Goal: Task Accomplishment & Management: Complete application form

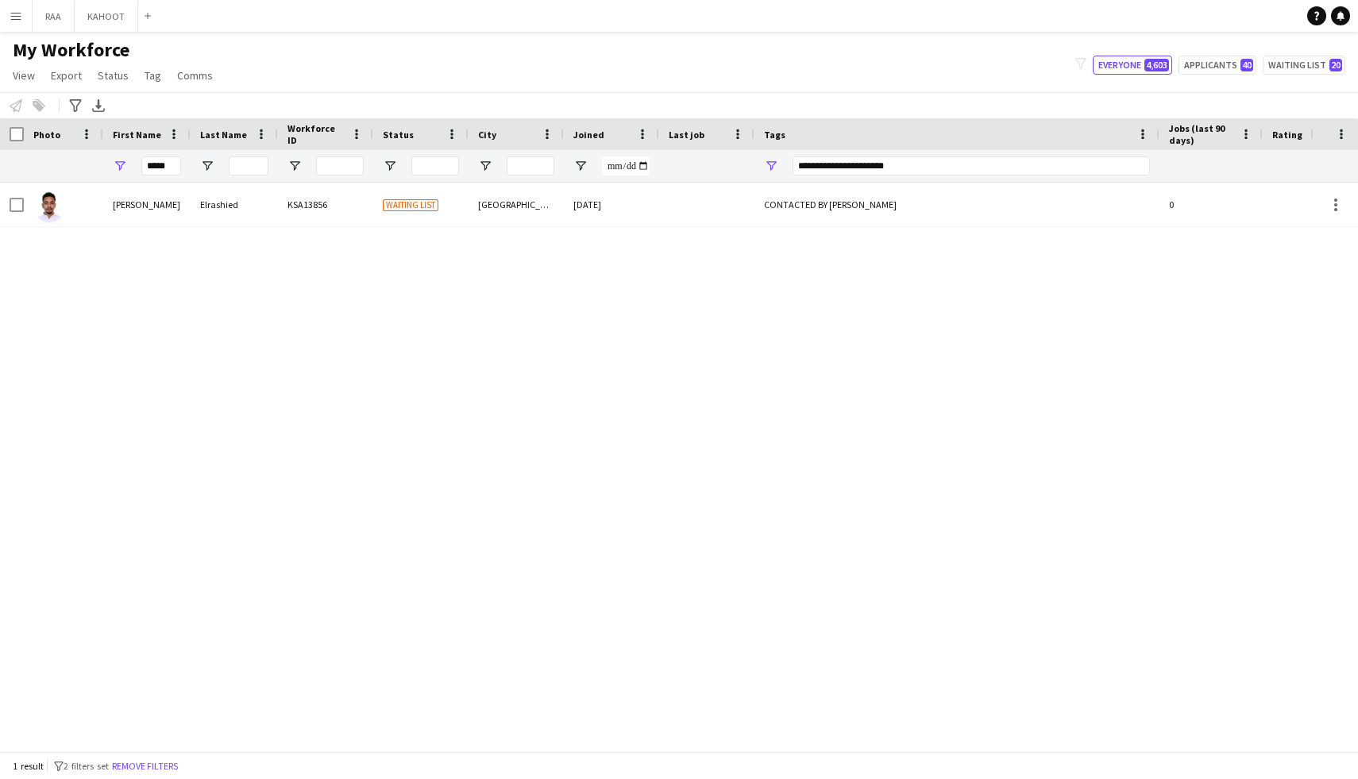
click at [157, 761] on button "Remove filters" at bounding box center [145, 765] width 72 height 17
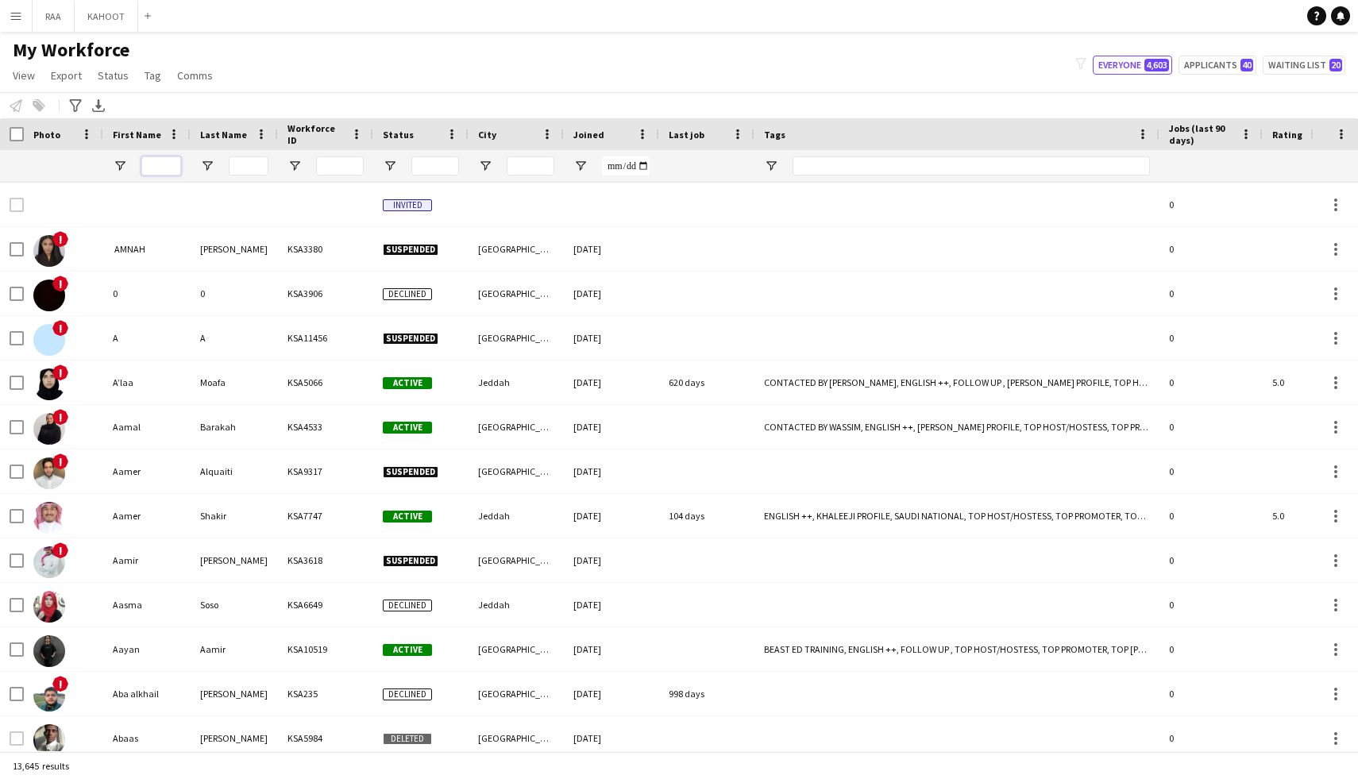
click at [173, 171] on input "First Name Filter Input" at bounding box center [161, 165] width 40 height 19
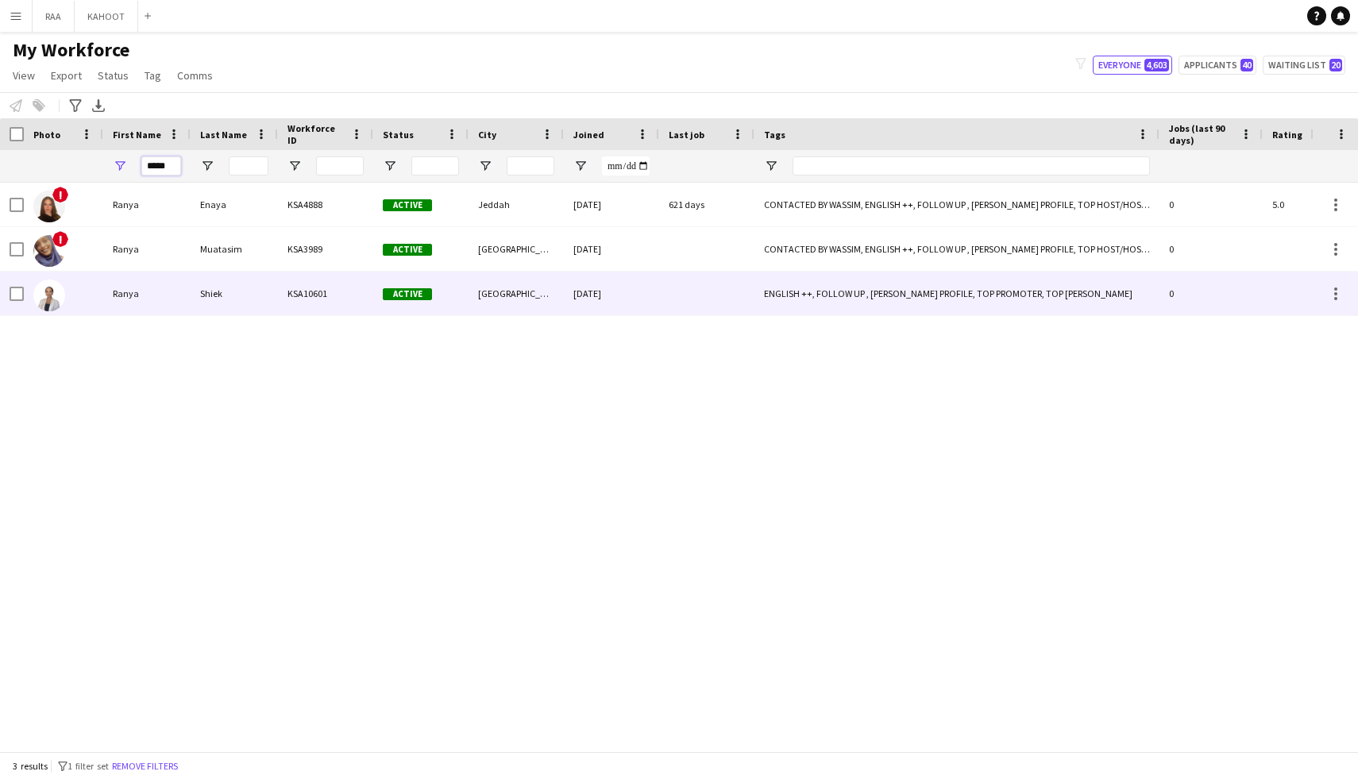
type input "*****"
click at [246, 299] on div "Shiek" at bounding box center [234, 294] width 87 height 44
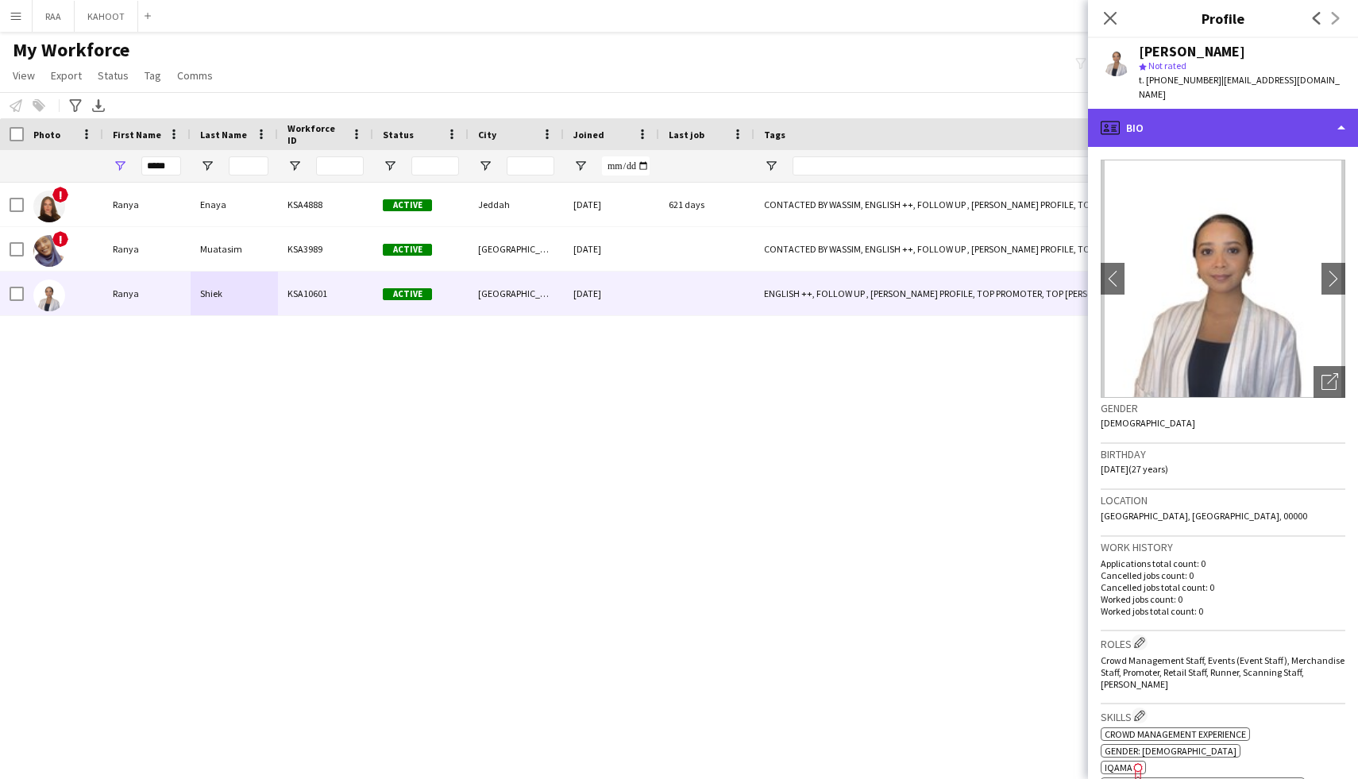
click at [1235, 121] on div "profile Bio" at bounding box center [1223, 128] width 270 height 38
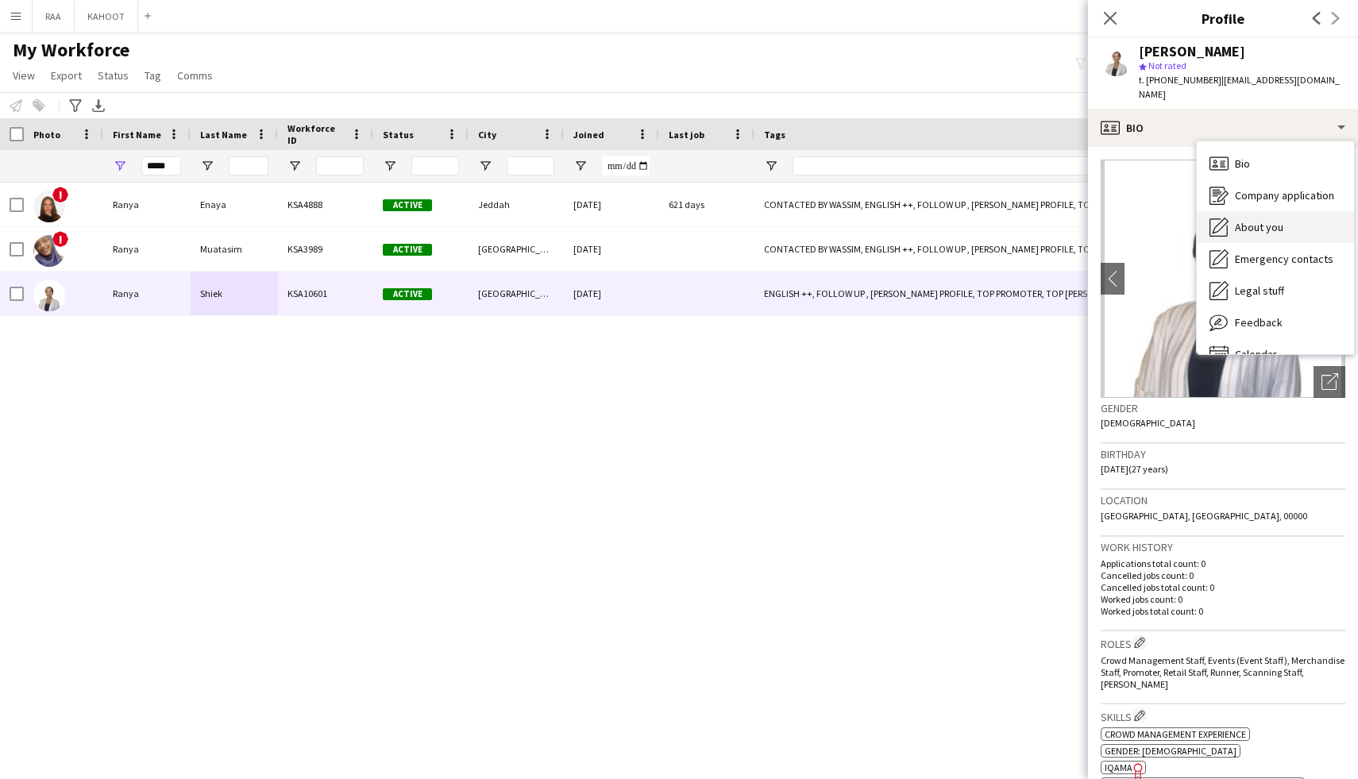
click at [1282, 211] on div "About you About you" at bounding box center [1274, 227] width 157 height 32
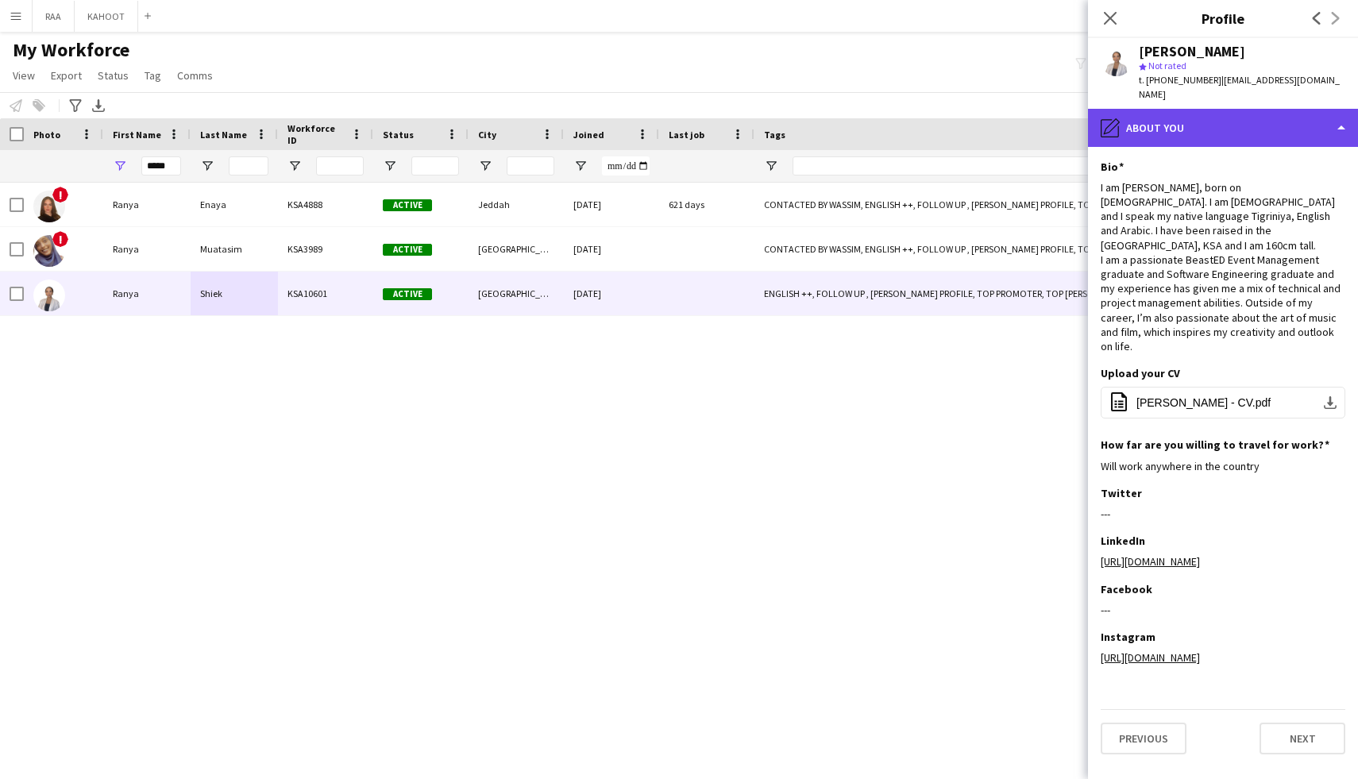
click at [1245, 117] on div "pencil4 About you" at bounding box center [1223, 128] width 270 height 38
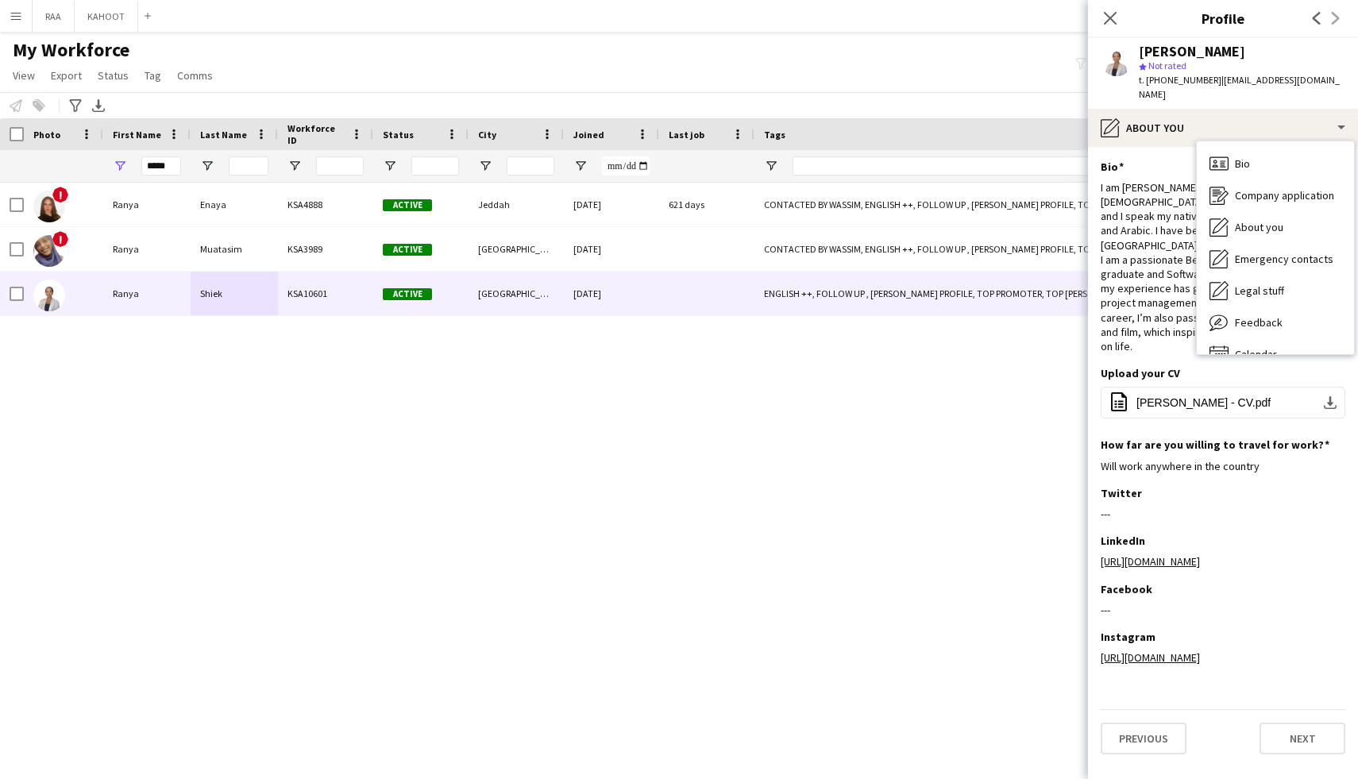
click at [1292, 214] on div "About you About you" at bounding box center [1274, 227] width 157 height 32
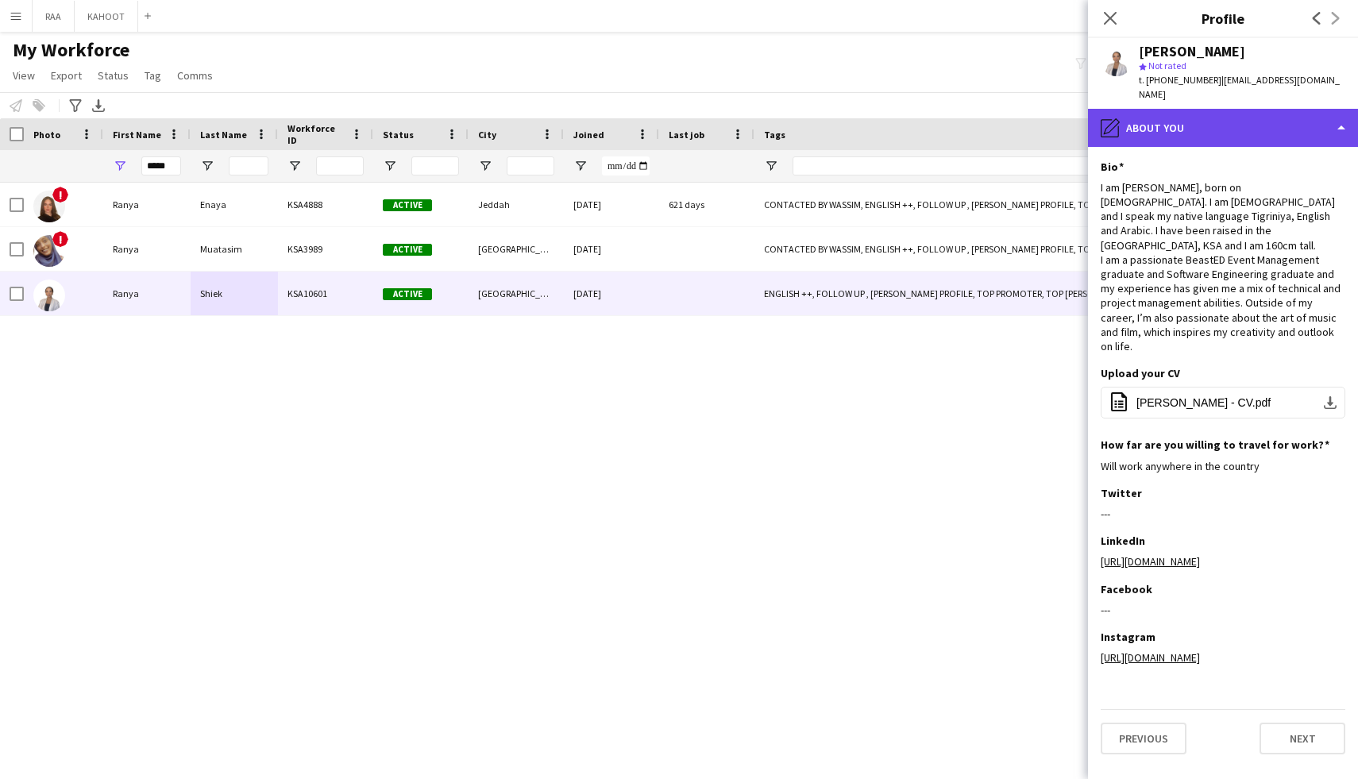
click at [1275, 109] on div "pencil4 About you" at bounding box center [1223, 128] width 270 height 38
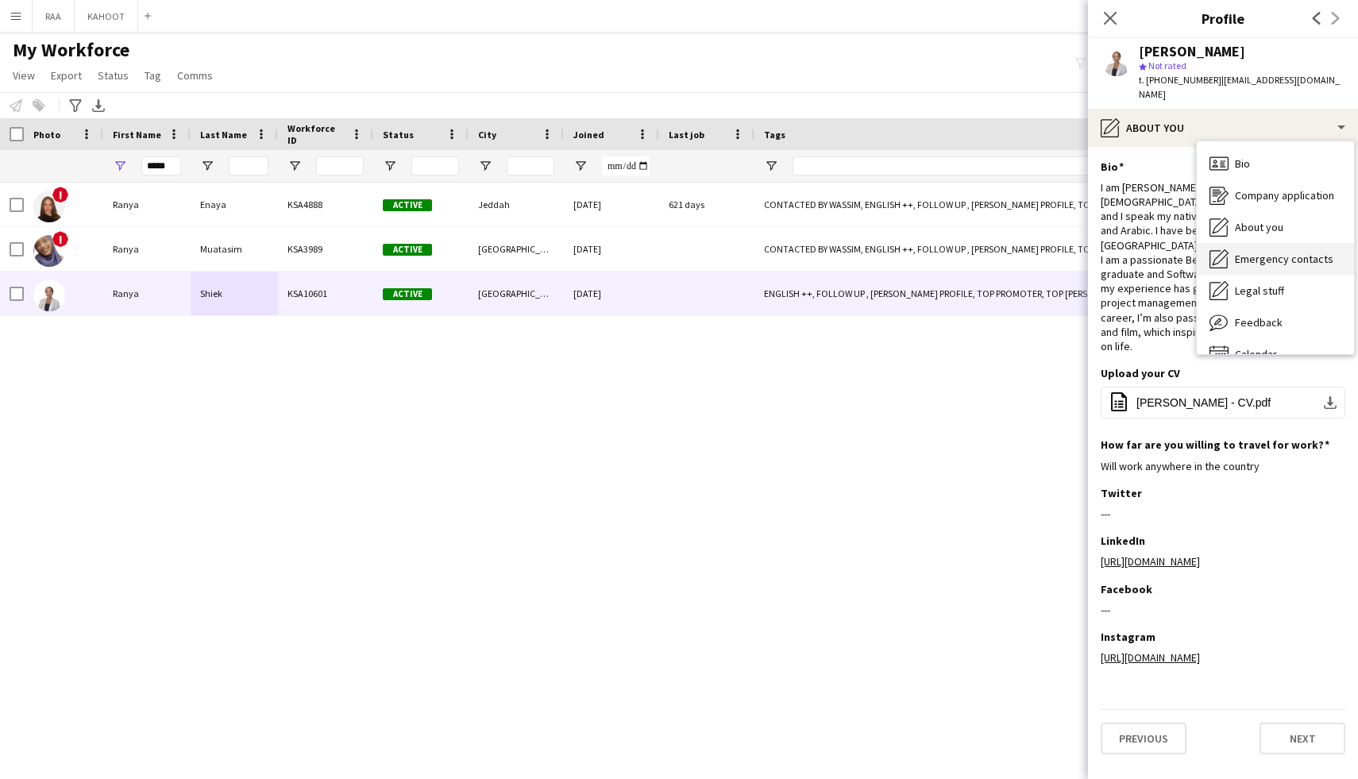
click at [1289, 256] on div "Emergency contacts Emergency contacts" at bounding box center [1274, 259] width 157 height 32
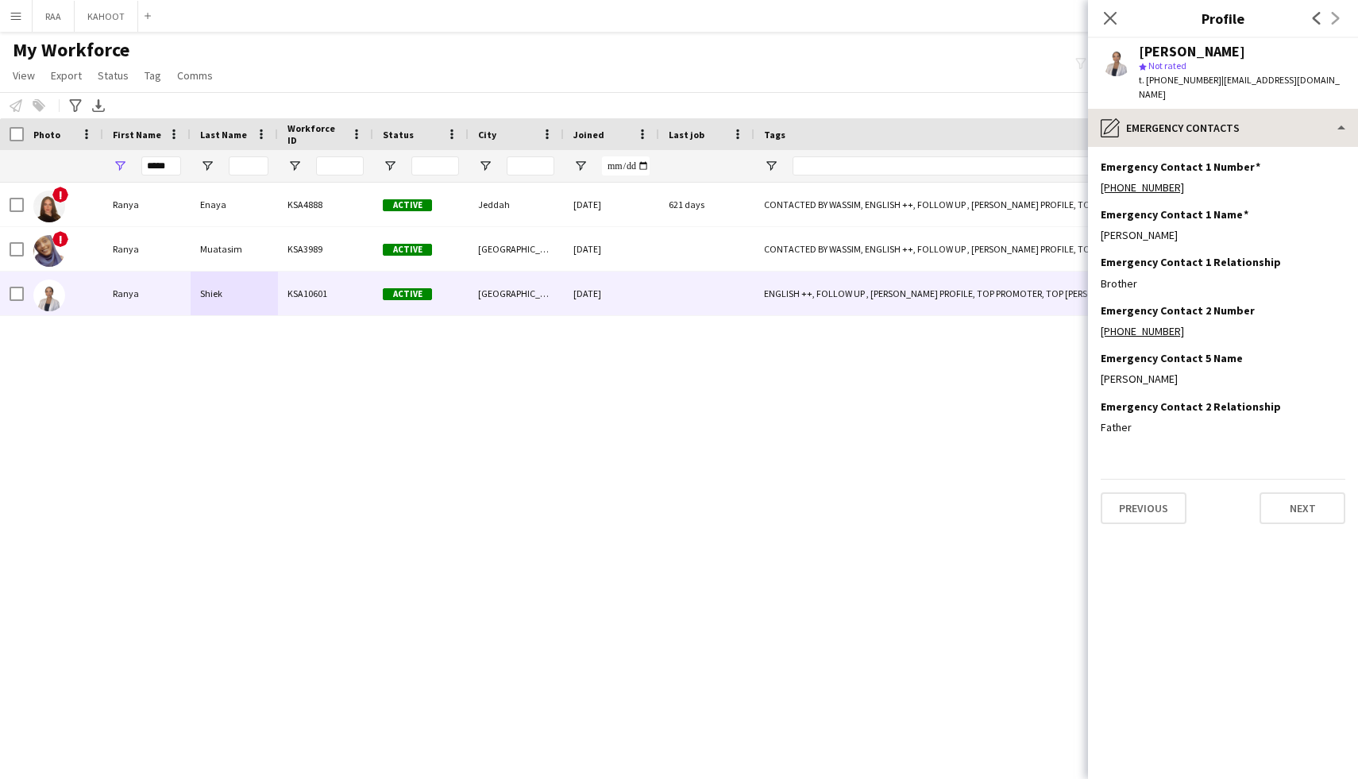
click at [1279, 92] on div "[PERSON_NAME] star Not rated t. [PHONE_NUMBER] | [EMAIL_ADDRESS][DOMAIN_NAME]" at bounding box center [1223, 73] width 270 height 71
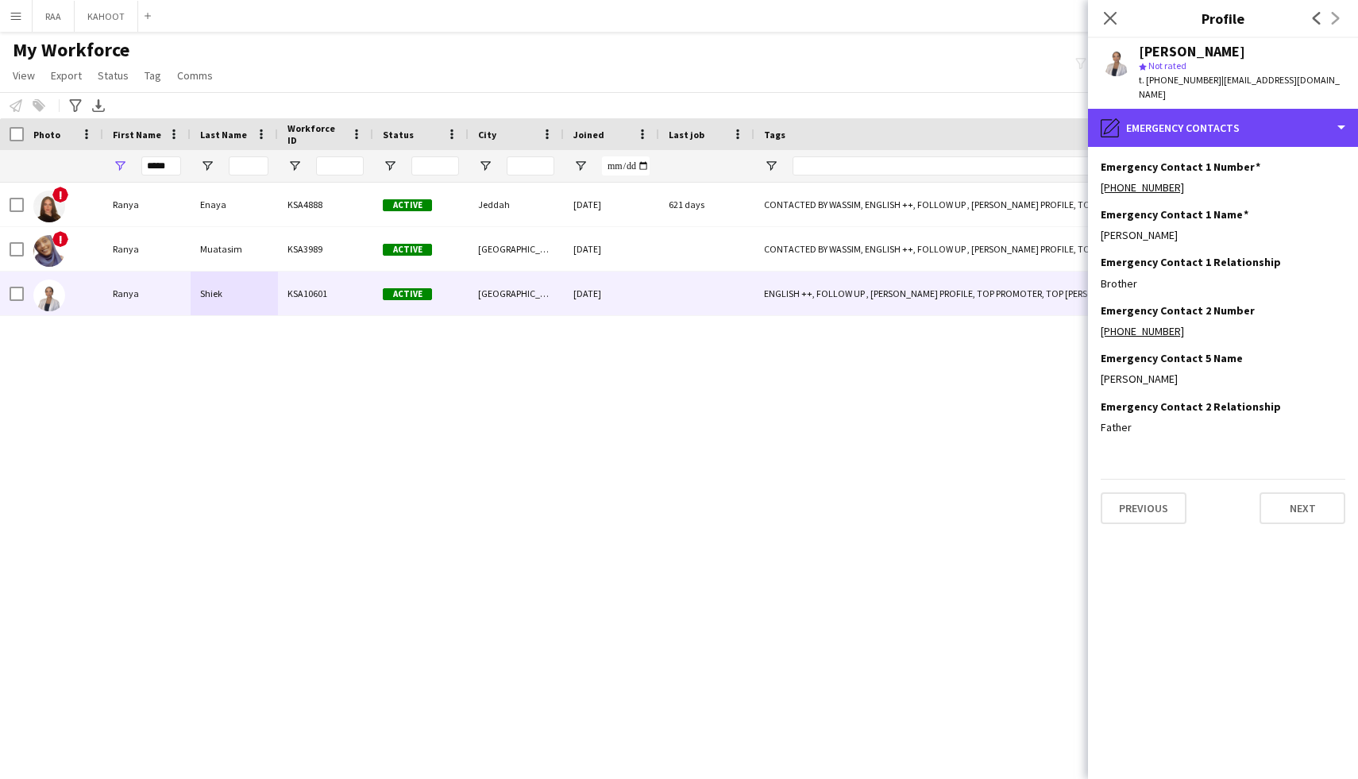
drag, startPoint x: 1263, startPoint y: 114, endPoint x: 1277, endPoint y: 175, distance: 62.8
click at [1263, 114] on div "pencil4 Emergency contacts" at bounding box center [1223, 128] width 270 height 38
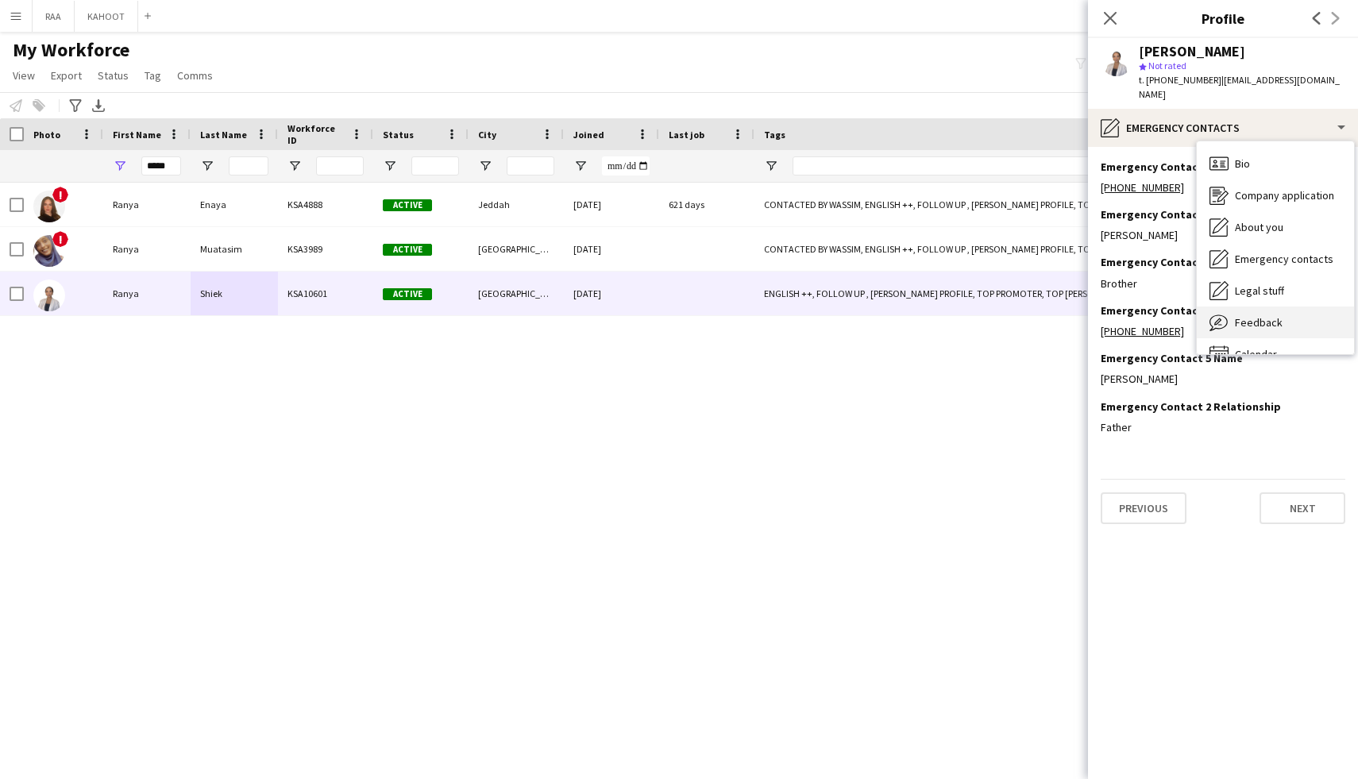
click at [1281, 306] on div "Feedback Feedback" at bounding box center [1274, 322] width 157 height 32
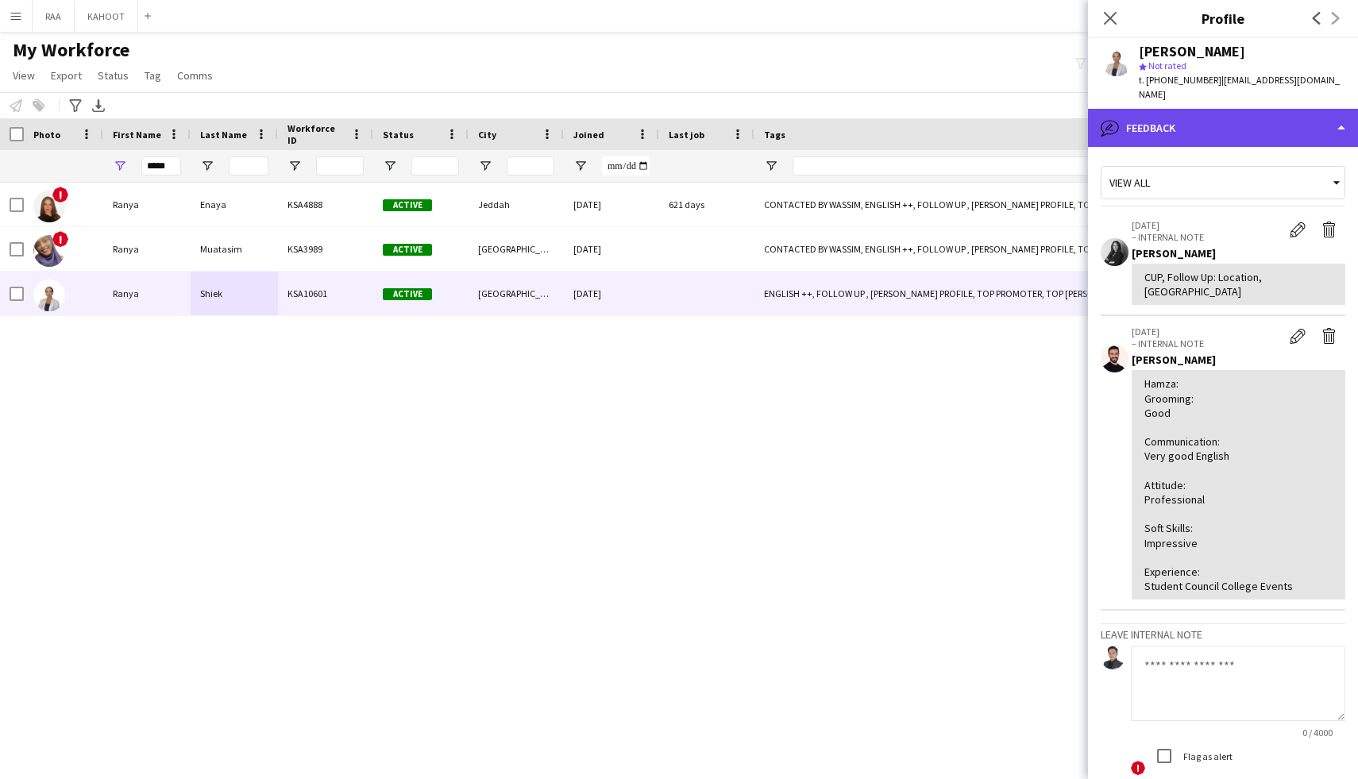
click at [1245, 109] on div "bubble-pencil Feedback" at bounding box center [1223, 128] width 270 height 38
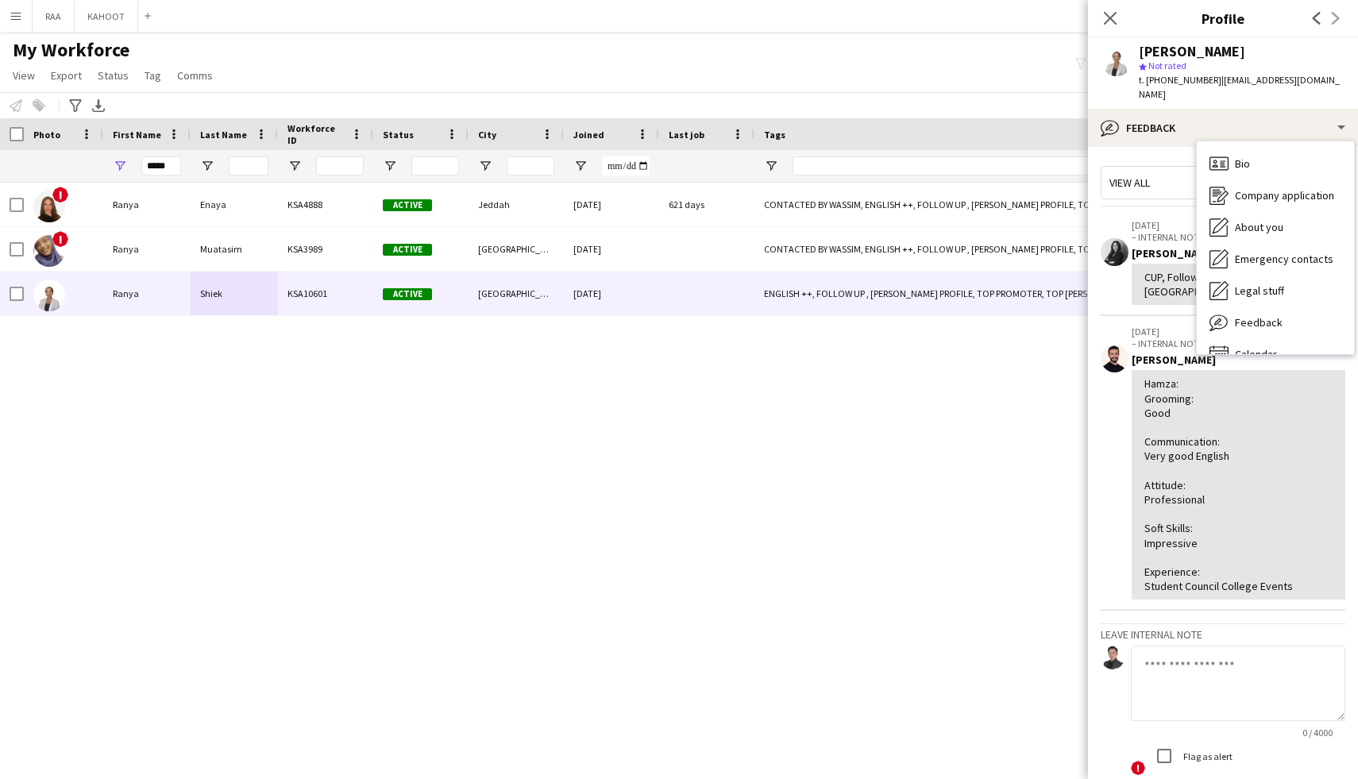
click at [1211, 431] on div "Hamza: Grooming: Good Communication: Very good English Attitude: Professional S…" at bounding box center [1238, 484] width 188 height 217
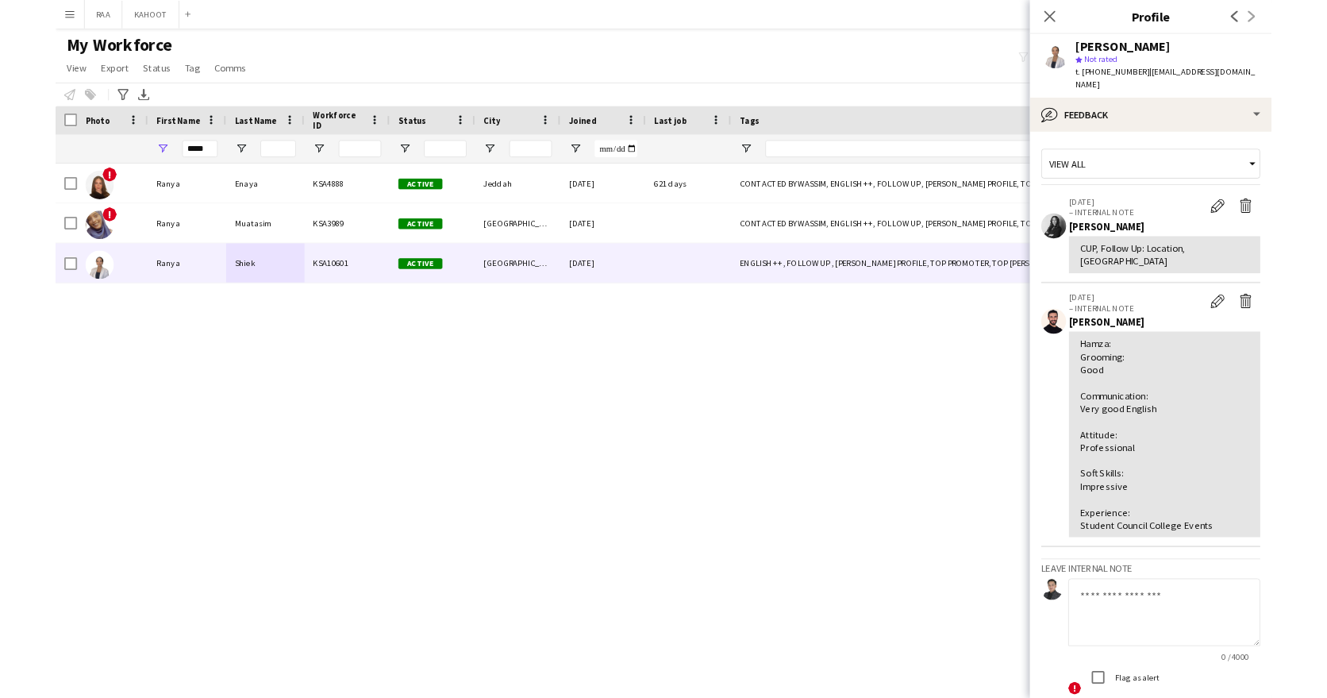
scroll to position [97, 0]
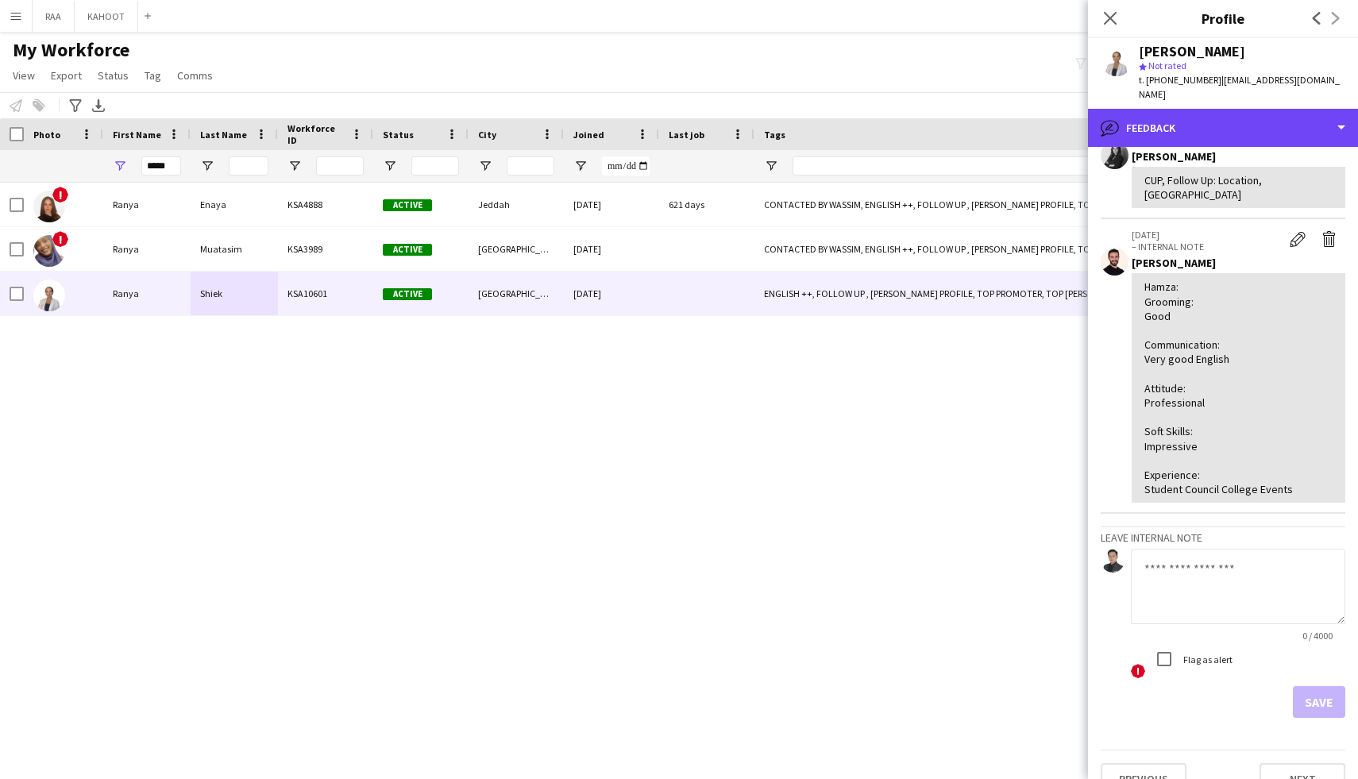
click at [1203, 129] on div "bubble-pencil Feedback" at bounding box center [1223, 128] width 270 height 38
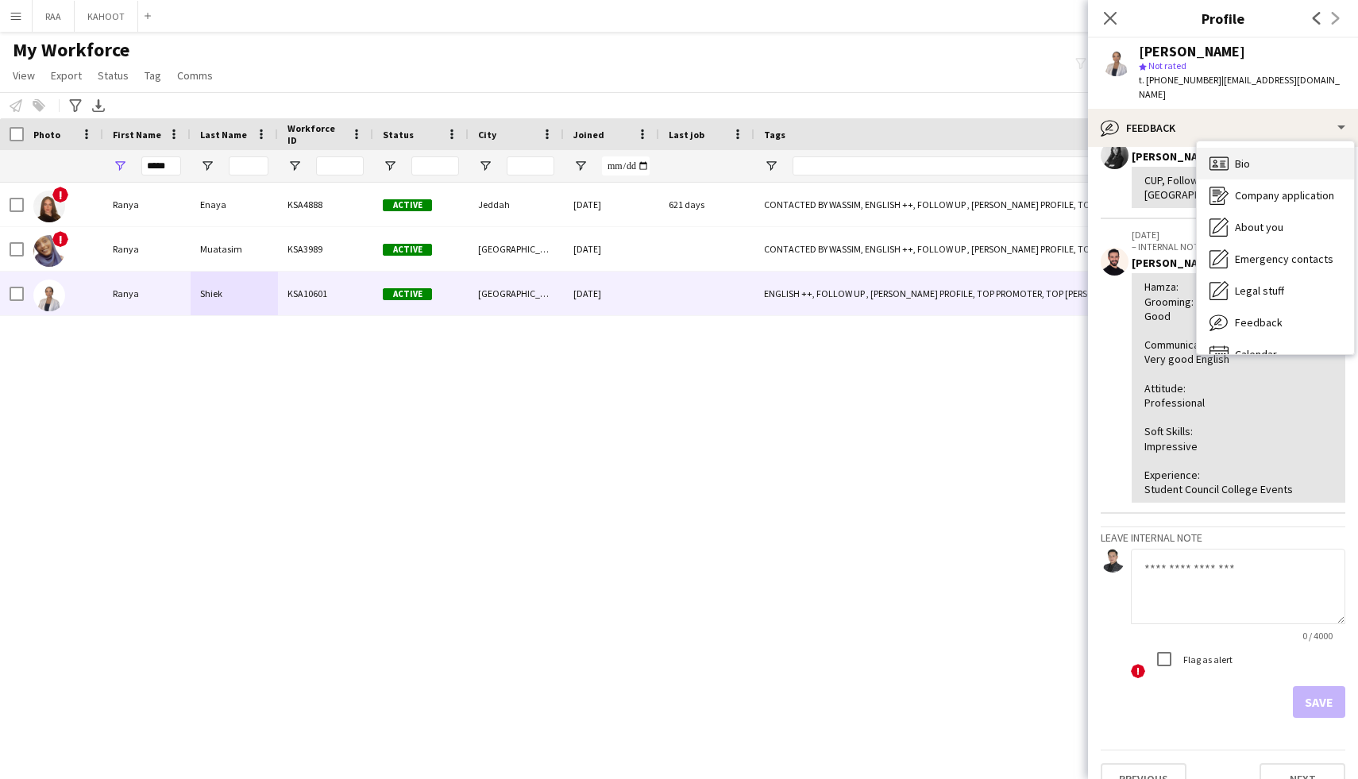
click at [1230, 152] on div "Bio Bio" at bounding box center [1274, 164] width 157 height 32
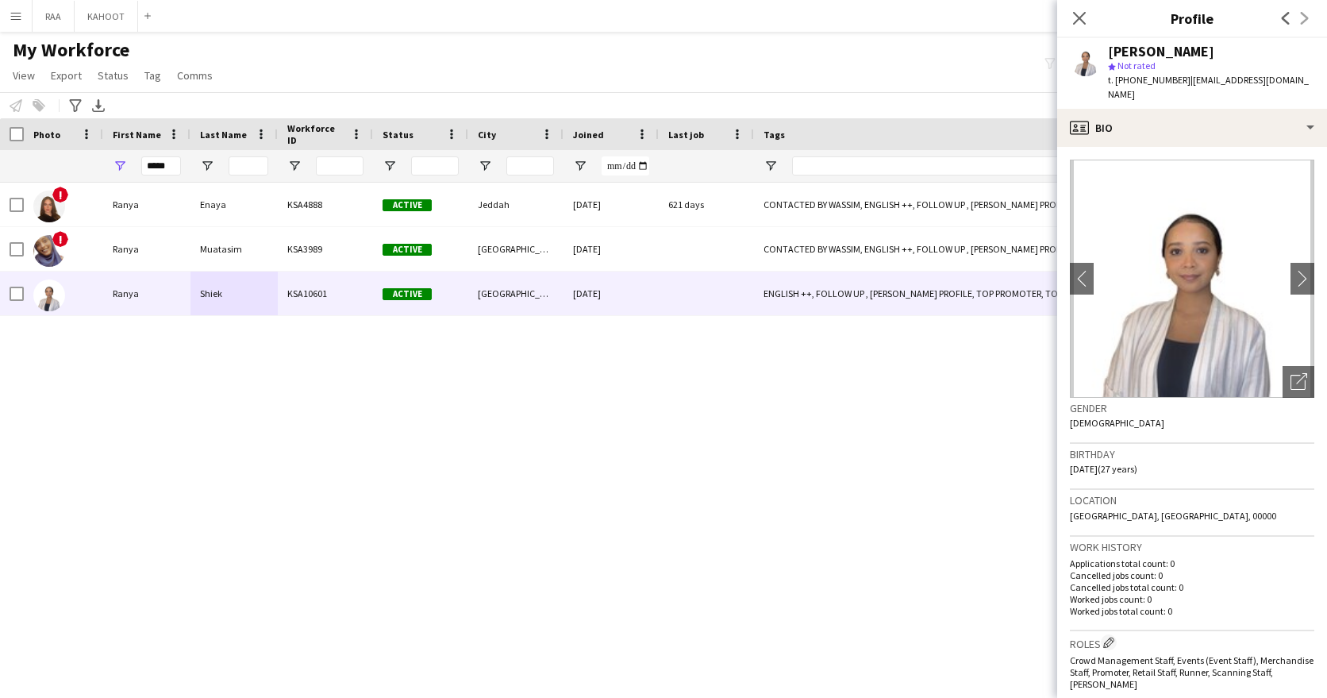
click at [29, 20] on button "Menu" at bounding box center [16, 16] width 32 height 32
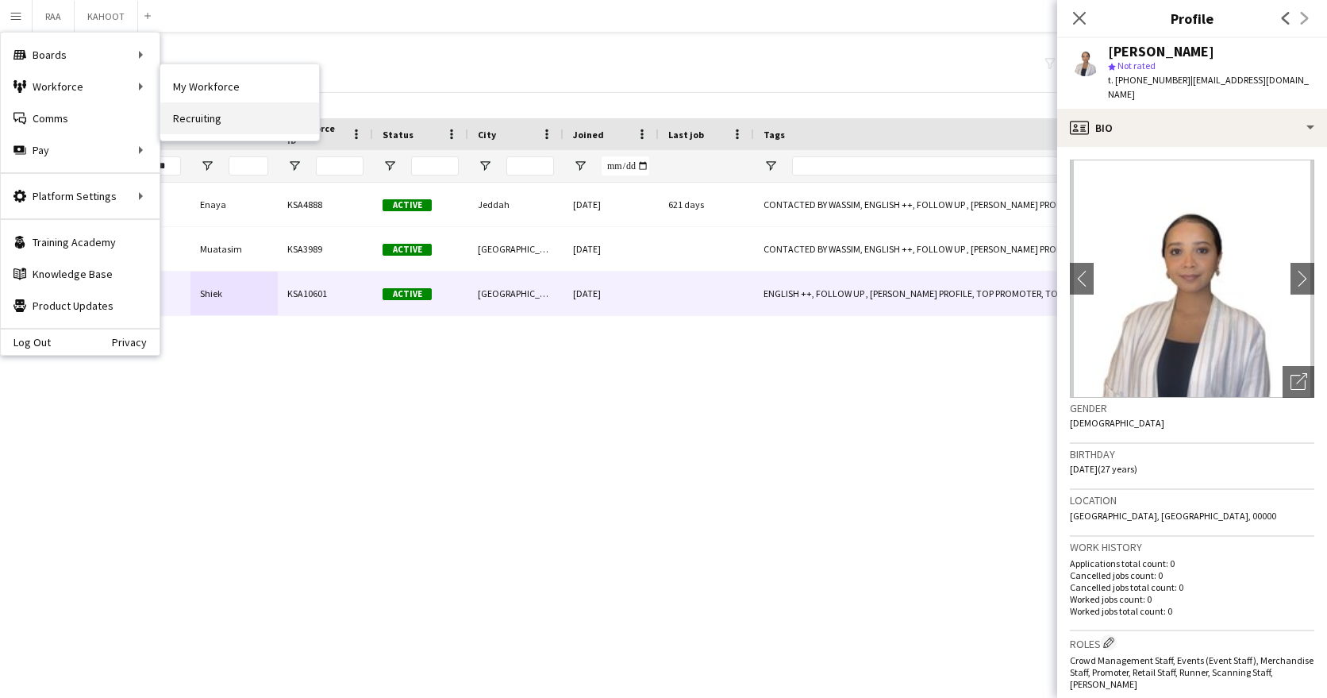
click at [194, 113] on link "Recruiting" at bounding box center [239, 118] width 159 height 32
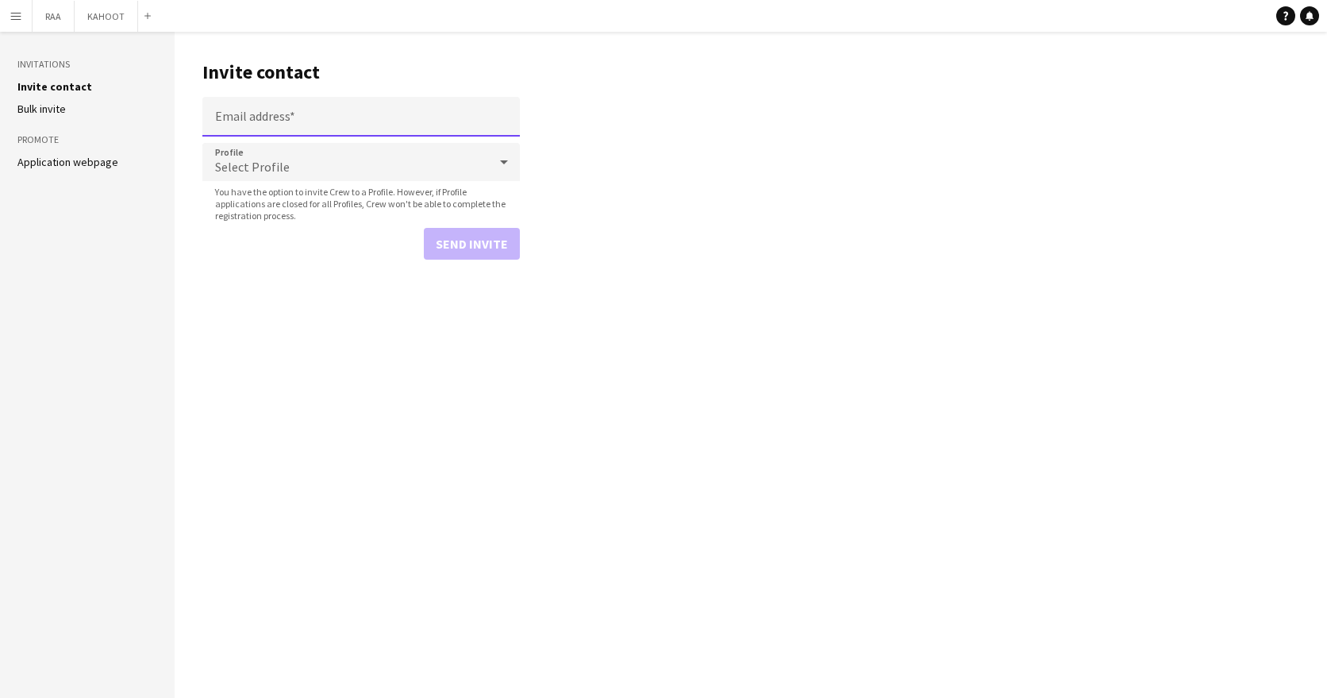
click at [280, 120] on input "Email address" at bounding box center [361, 117] width 318 height 40
paste input "**********"
type input "**********"
click at [273, 171] on span "Select Profile" at bounding box center [252, 167] width 75 height 16
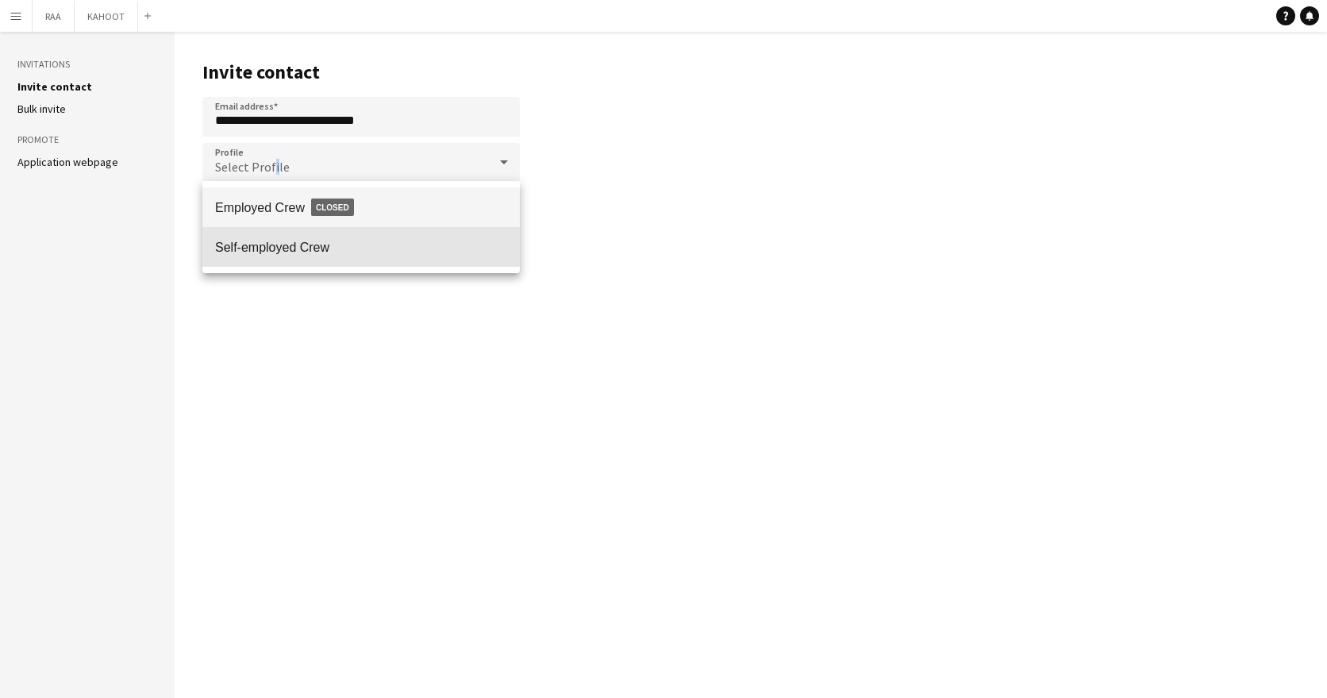
click at [299, 240] on span "Self-employed Crew" at bounding box center [361, 247] width 292 height 15
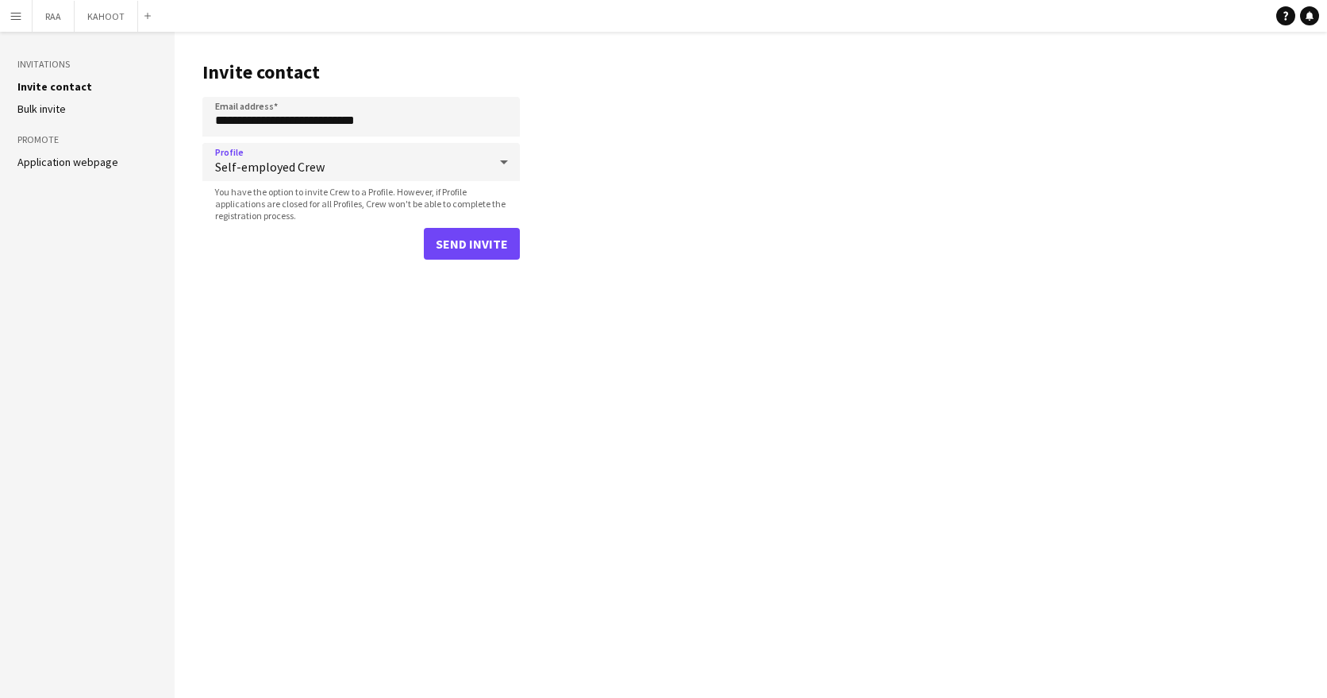
click at [574, 236] on main "**********" at bounding box center [751, 365] width 1153 height 666
click at [414, 164] on span "Self-employed Crew" at bounding box center [351, 167] width 273 height 16
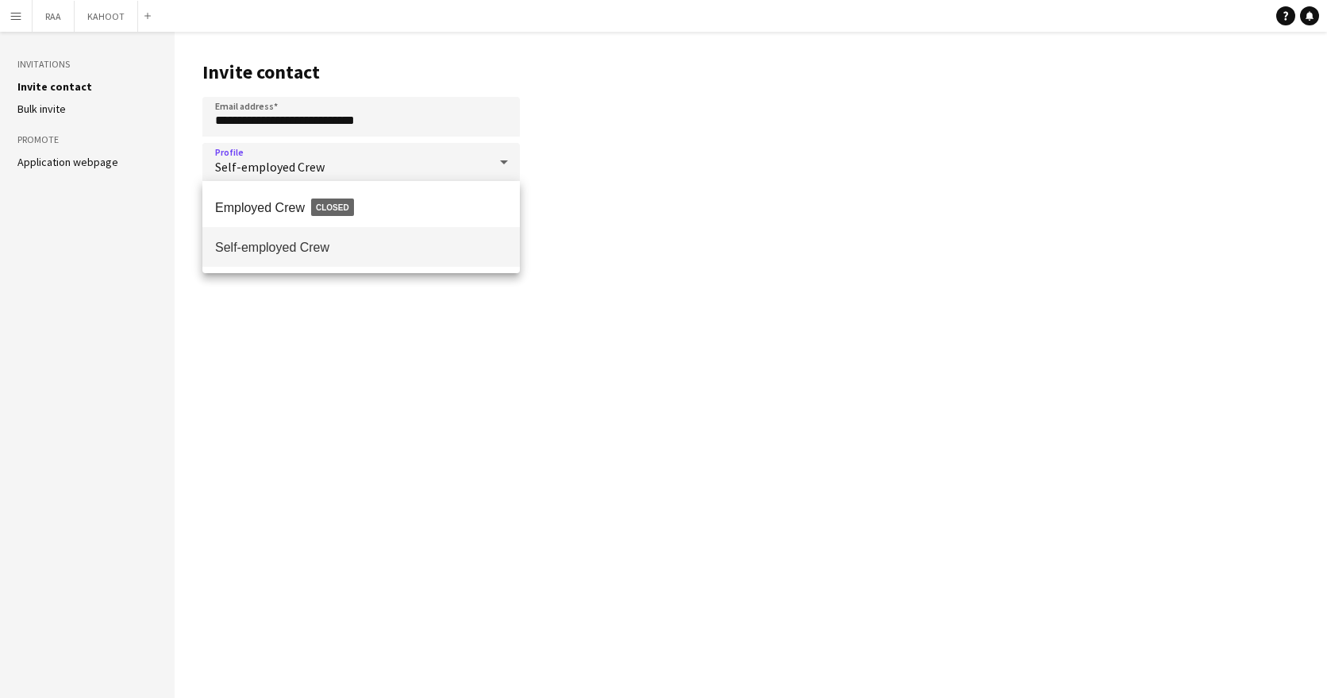
click at [611, 160] on div at bounding box center [663, 349] width 1327 height 698
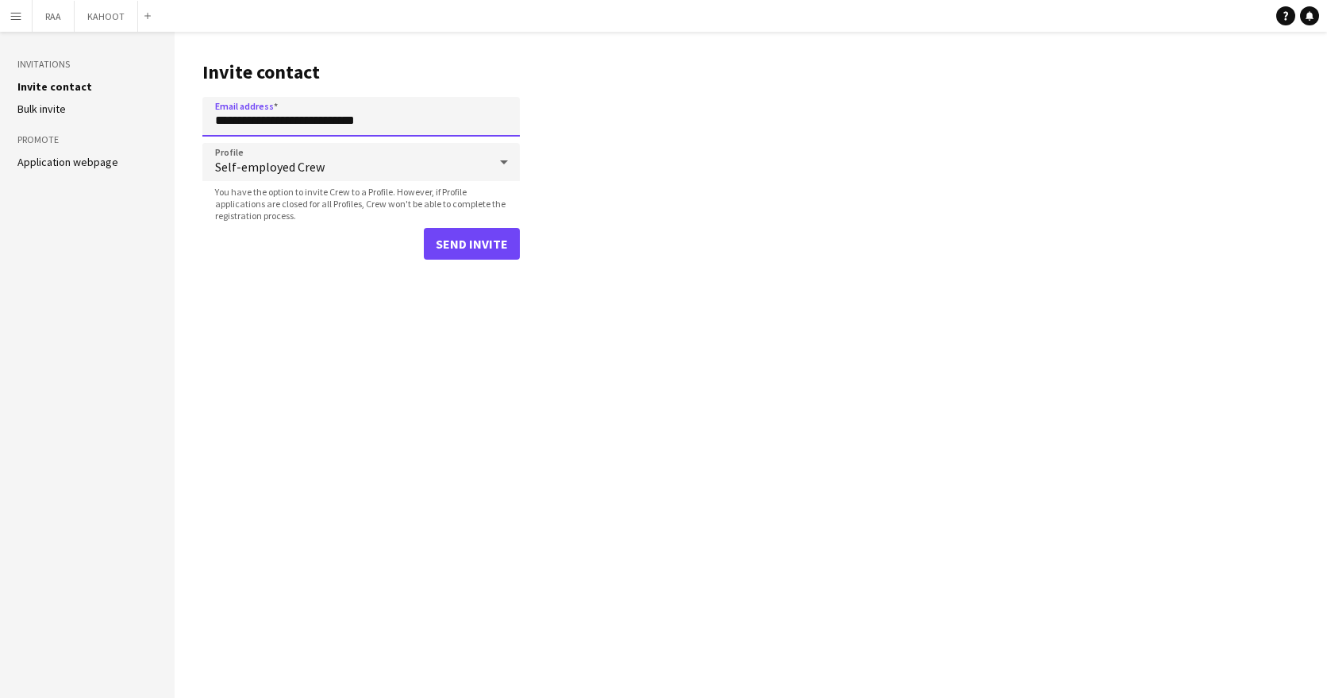
click at [221, 127] on input "**********" at bounding box center [361, 117] width 318 height 40
click at [292, 129] on input "**********" at bounding box center [361, 117] width 318 height 40
click at [445, 239] on button "Send invite" at bounding box center [472, 244] width 96 height 32
